Goal: Information Seeking & Learning: Learn about a topic

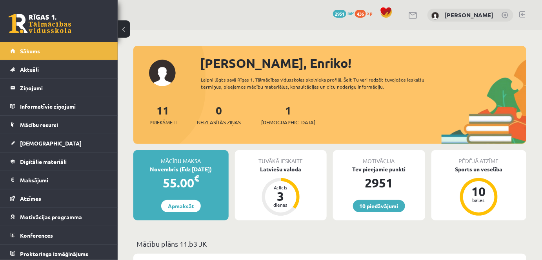
click at [520, 13] on link at bounding box center [522, 14] width 6 height 6
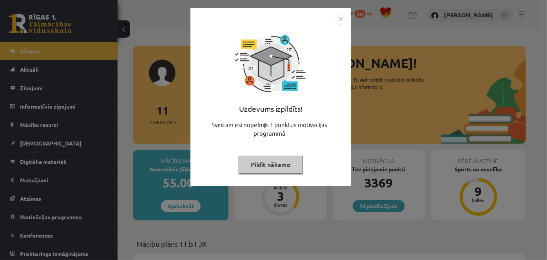
click at [342, 17] on img "Close" at bounding box center [341, 19] width 12 height 12
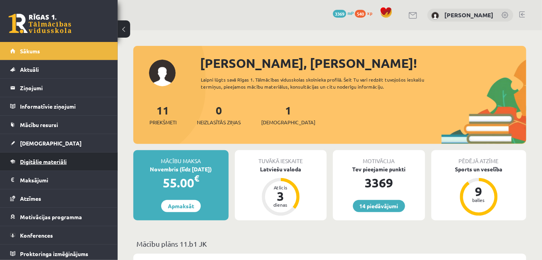
click at [42, 161] on span "Digitālie materiāli" at bounding box center [43, 161] width 47 height 7
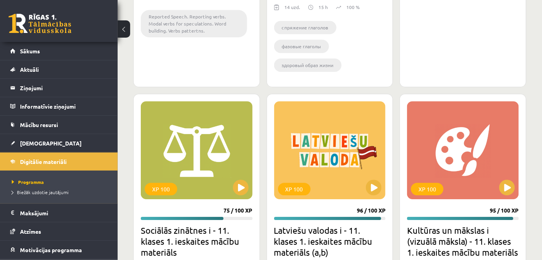
scroll to position [1687, 0]
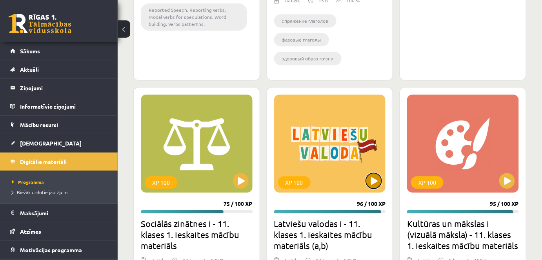
click at [373, 182] on button at bounding box center [374, 181] width 16 height 16
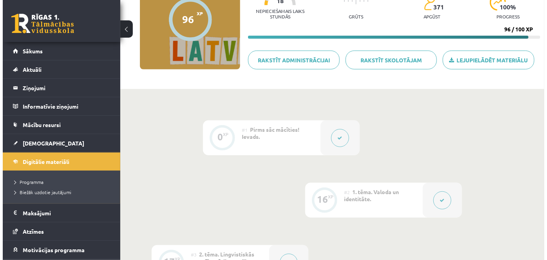
scroll to position [158, 0]
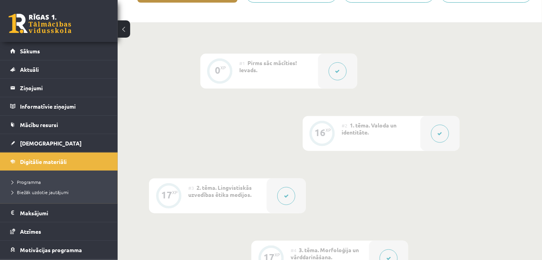
click at [285, 194] on icon at bounding box center [286, 196] width 5 height 5
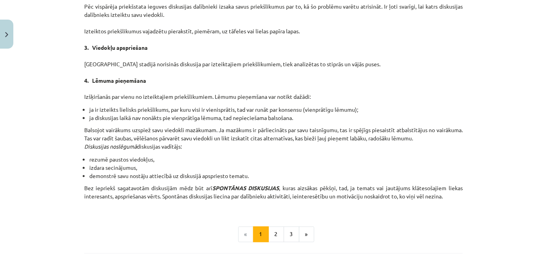
scroll to position [692, 0]
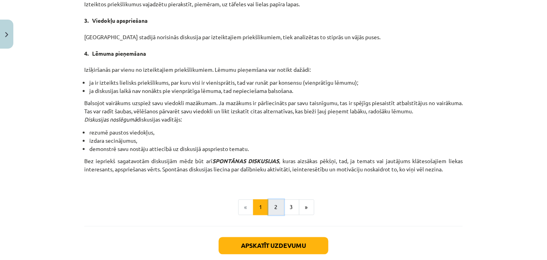
click at [275, 205] on button "2" at bounding box center [276, 207] width 16 height 16
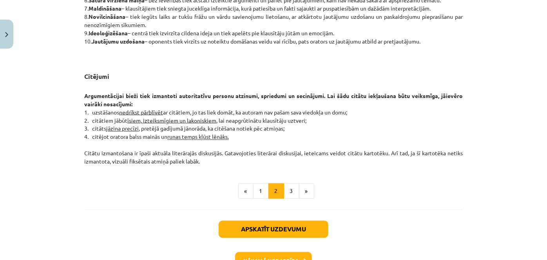
scroll to position [640, 0]
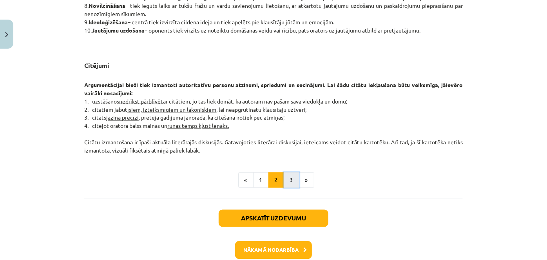
click at [288, 179] on button "3" at bounding box center [292, 180] width 16 height 16
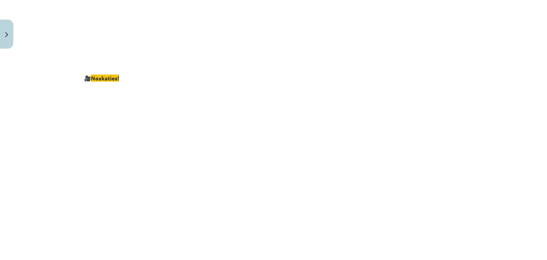
scroll to position [1510, 0]
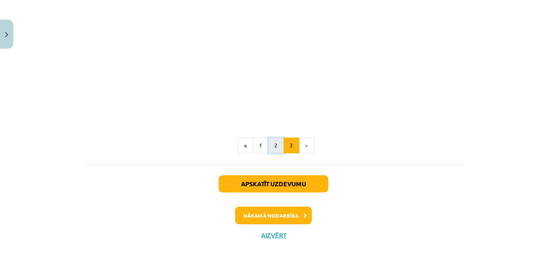
click at [274, 139] on button "2" at bounding box center [276, 146] width 16 height 16
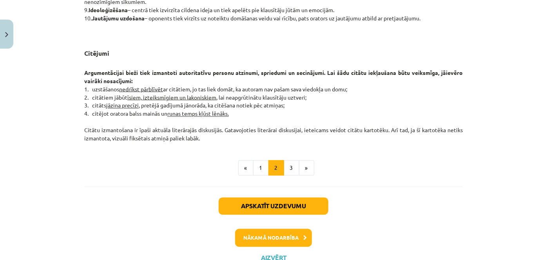
scroll to position [658, 0]
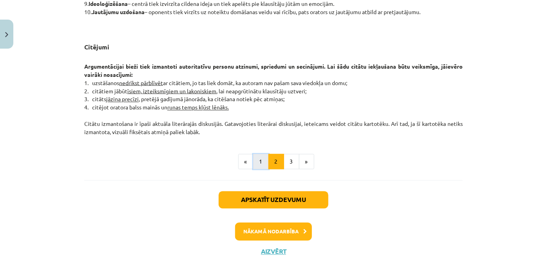
click at [259, 160] on button "1" at bounding box center [261, 162] width 16 height 16
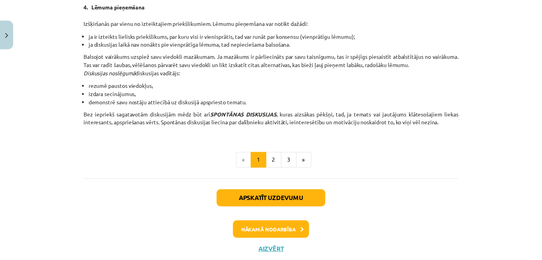
scroll to position [761, 0]
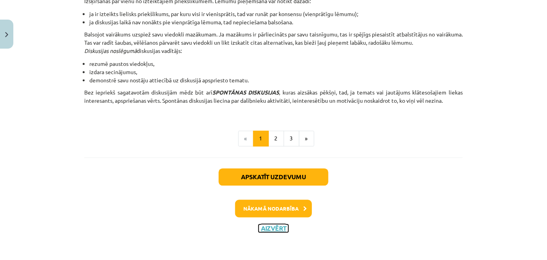
click at [273, 228] on button "Aizvērt" at bounding box center [274, 228] width 30 height 8
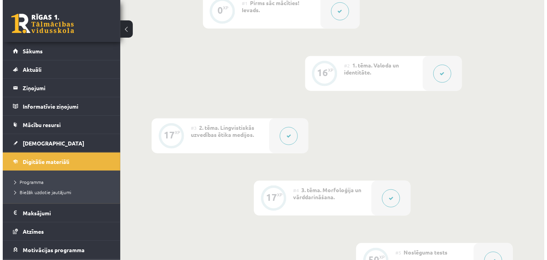
scroll to position [215, 0]
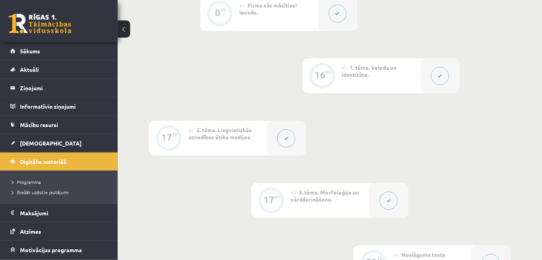
click at [441, 75] on icon at bounding box center [439, 76] width 5 height 5
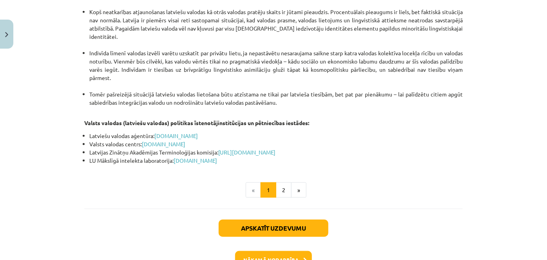
scroll to position [1700, 0]
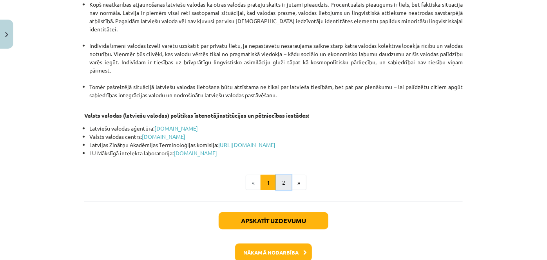
click at [281, 175] on button "2" at bounding box center [284, 183] width 16 height 16
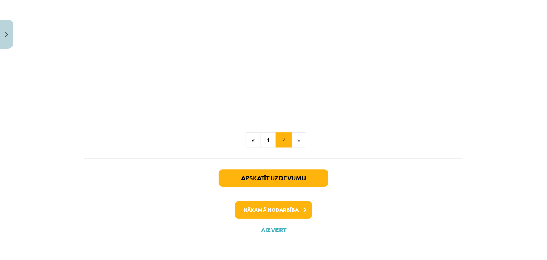
scroll to position [901, 0]
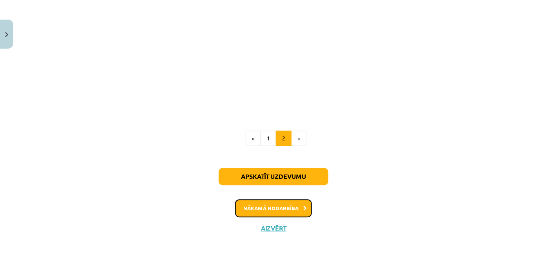
click at [279, 209] on button "Nākamā nodarbība" at bounding box center [273, 208] width 77 height 18
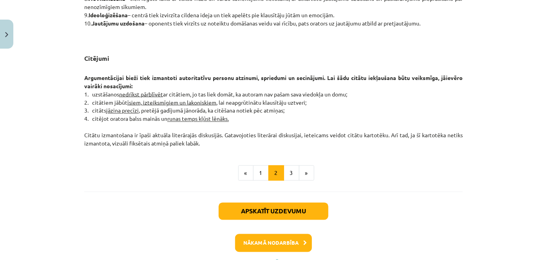
scroll to position [681, 0]
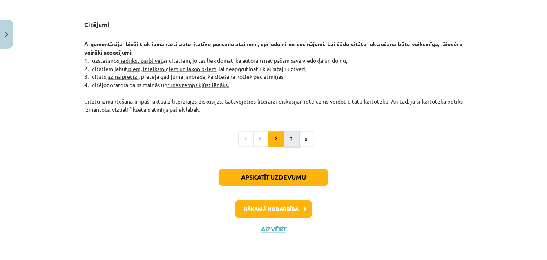
click at [286, 140] on button "3" at bounding box center [292, 140] width 16 height 16
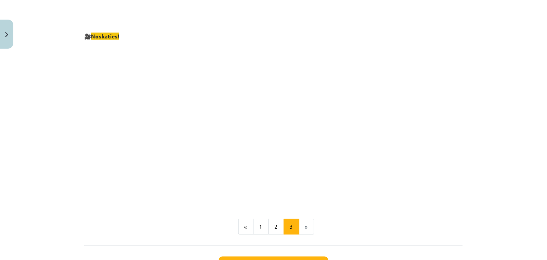
scroll to position [1510, 0]
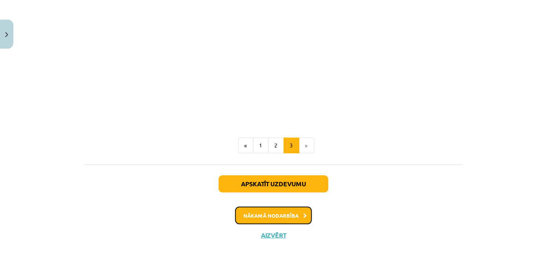
click at [288, 207] on button "Nākamā nodarbība" at bounding box center [273, 216] width 77 height 18
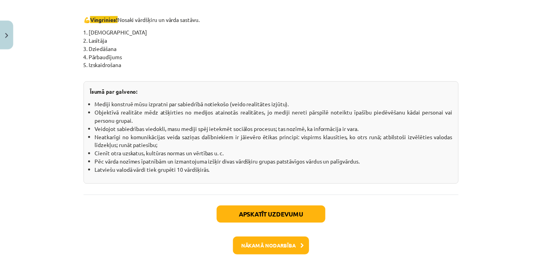
scroll to position [1439, 0]
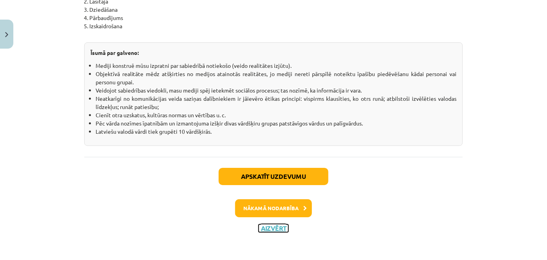
click at [270, 226] on button "Aizvērt" at bounding box center [274, 228] width 30 height 8
